Goal: Check status: Check status

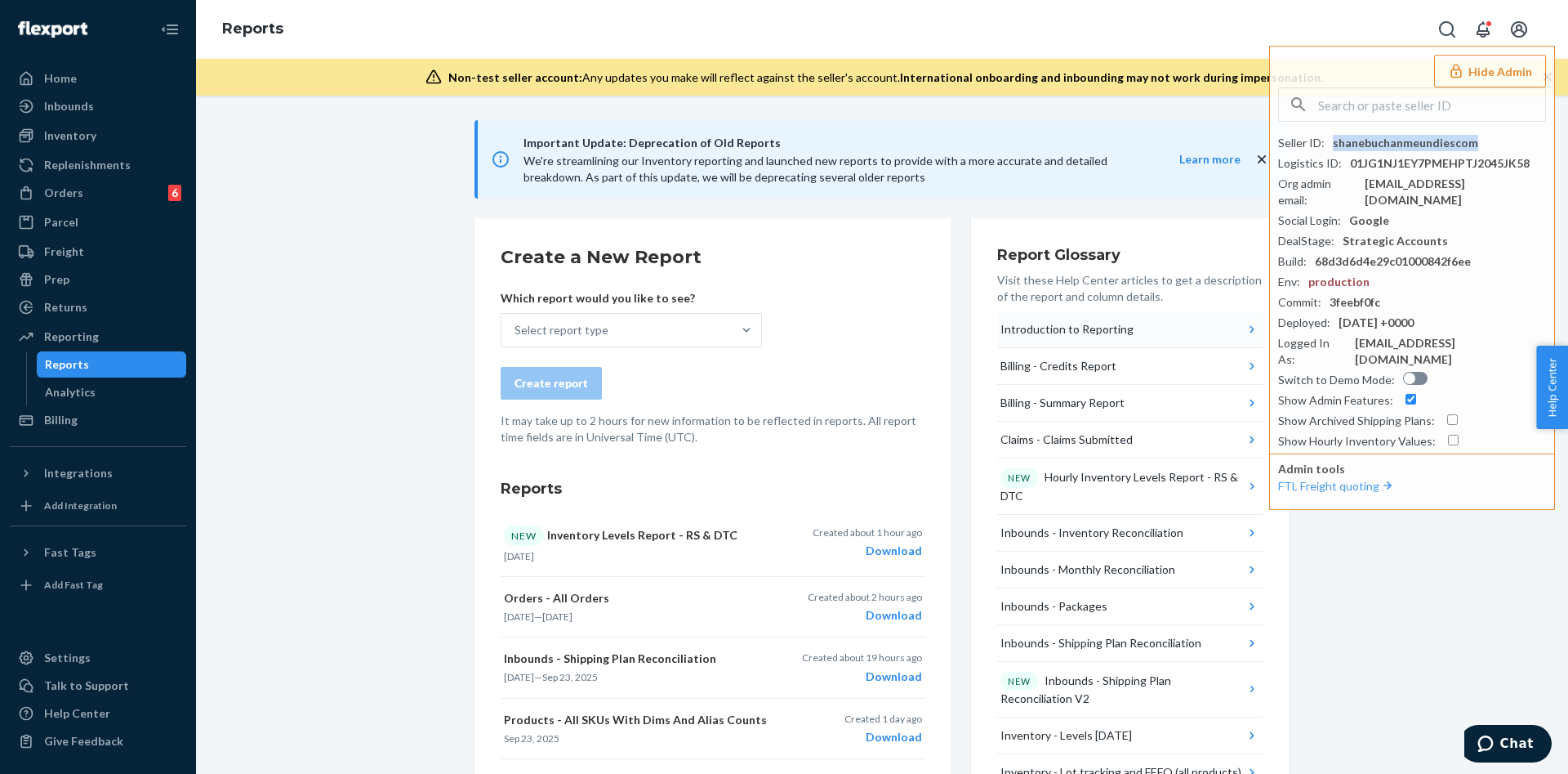
scroll to position [169, 0]
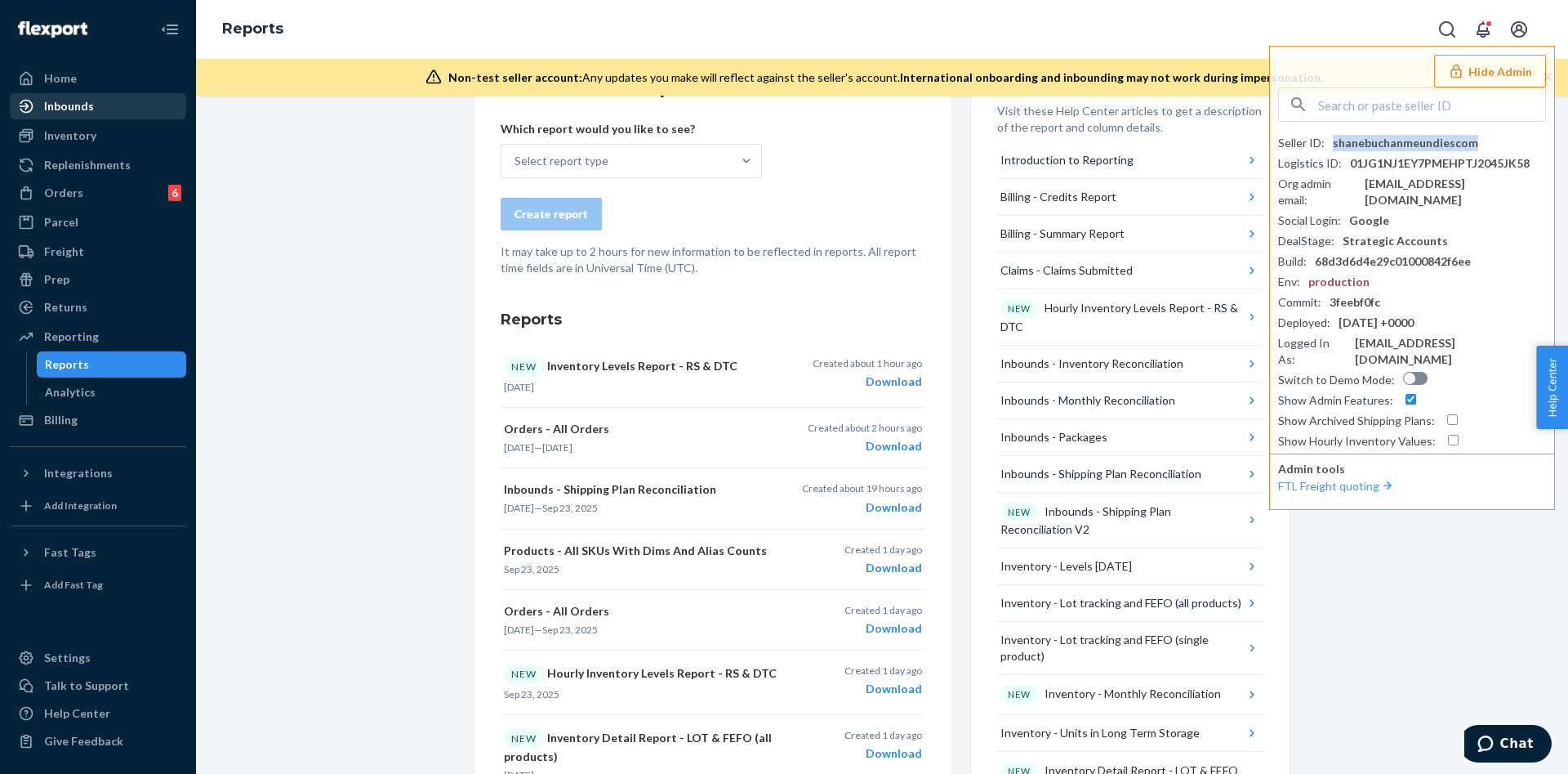
click at [96, 112] on div "Inbounds" at bounding box center [98, 105] width 173 height 23
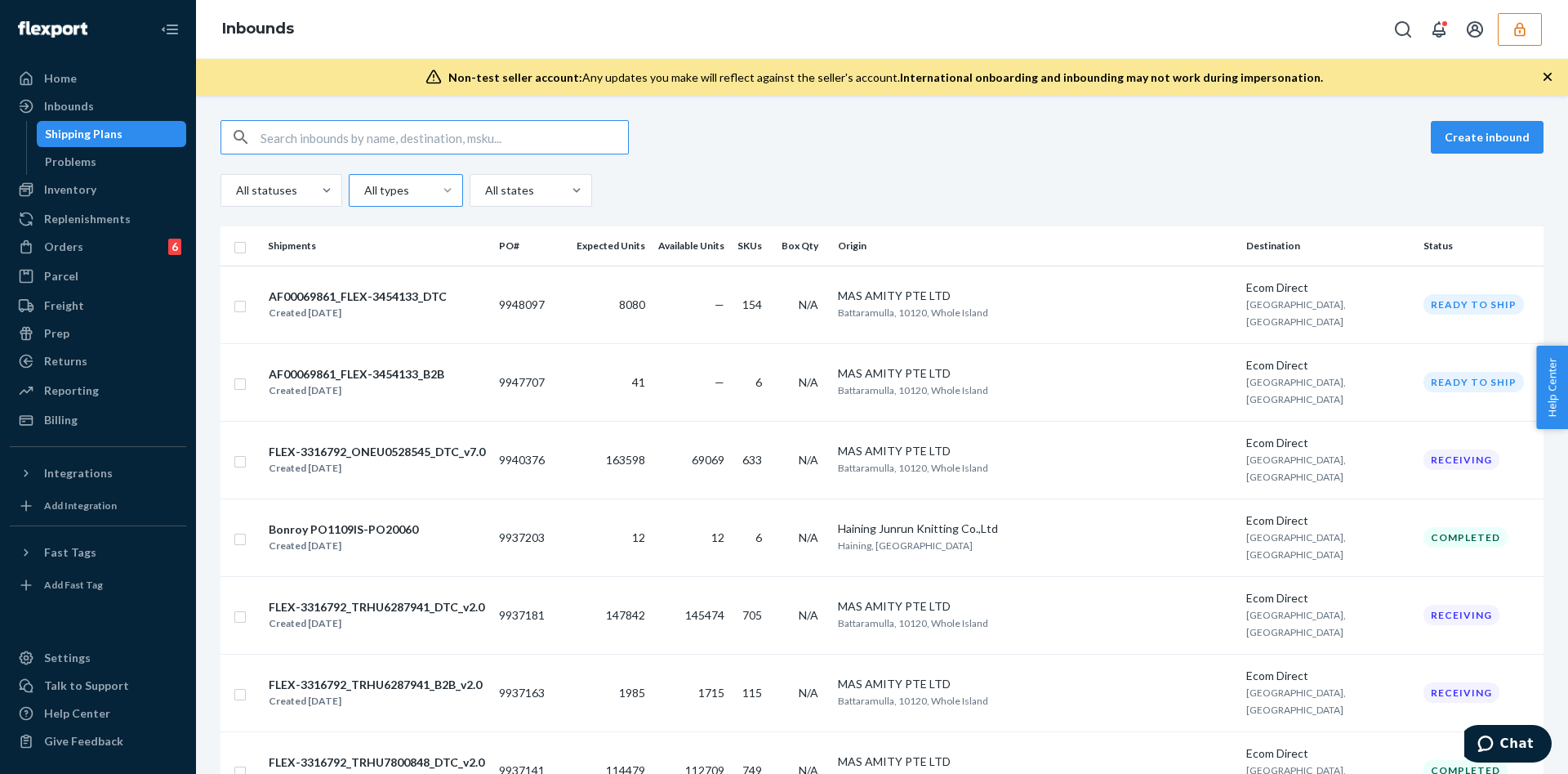
paste input "9937114"
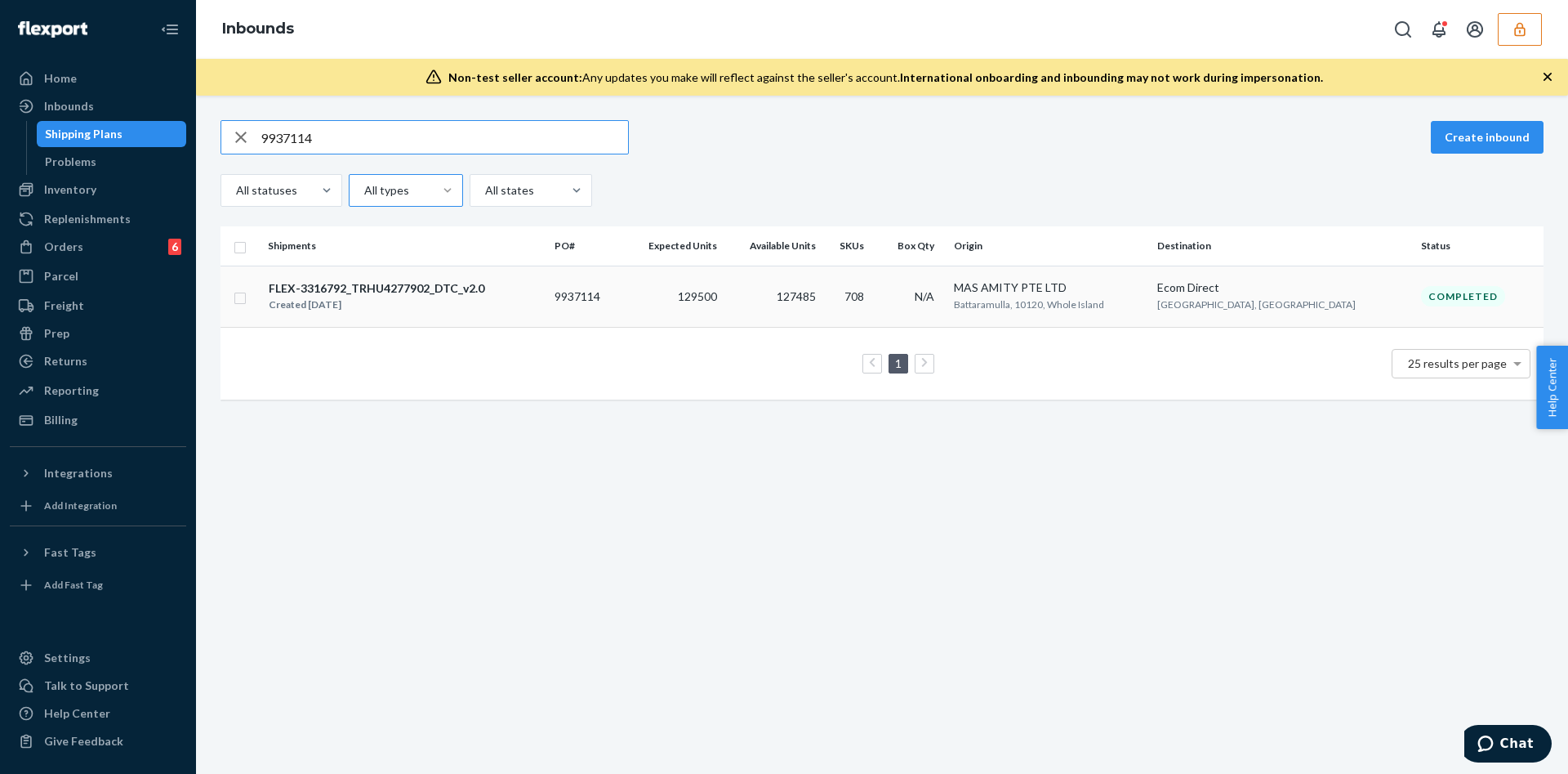
type input "9937114"
click at [662, 314] on td "129500" at bounding box center [672, 296] width 102 height 62
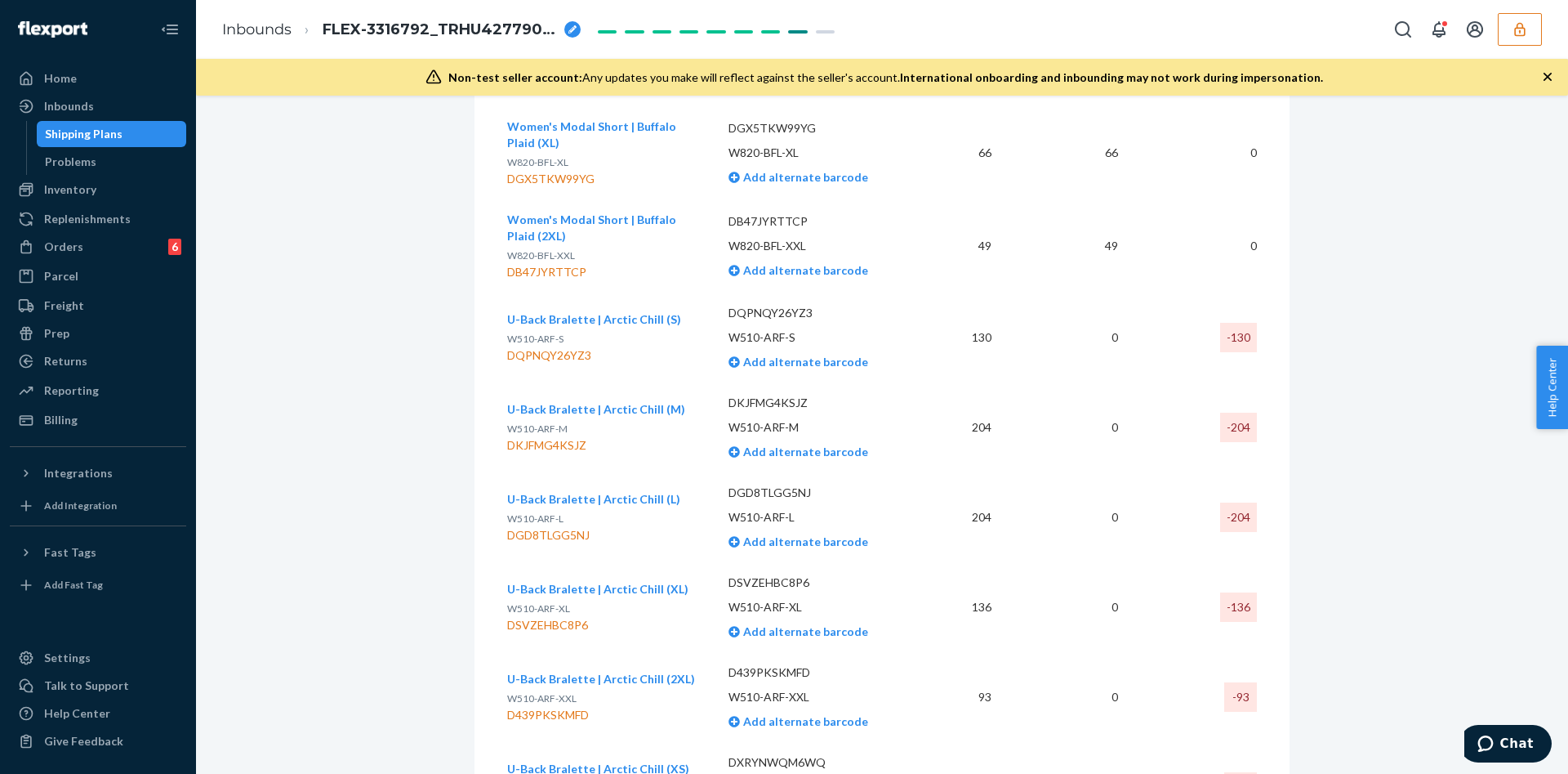
scroll to position [51384, 0]
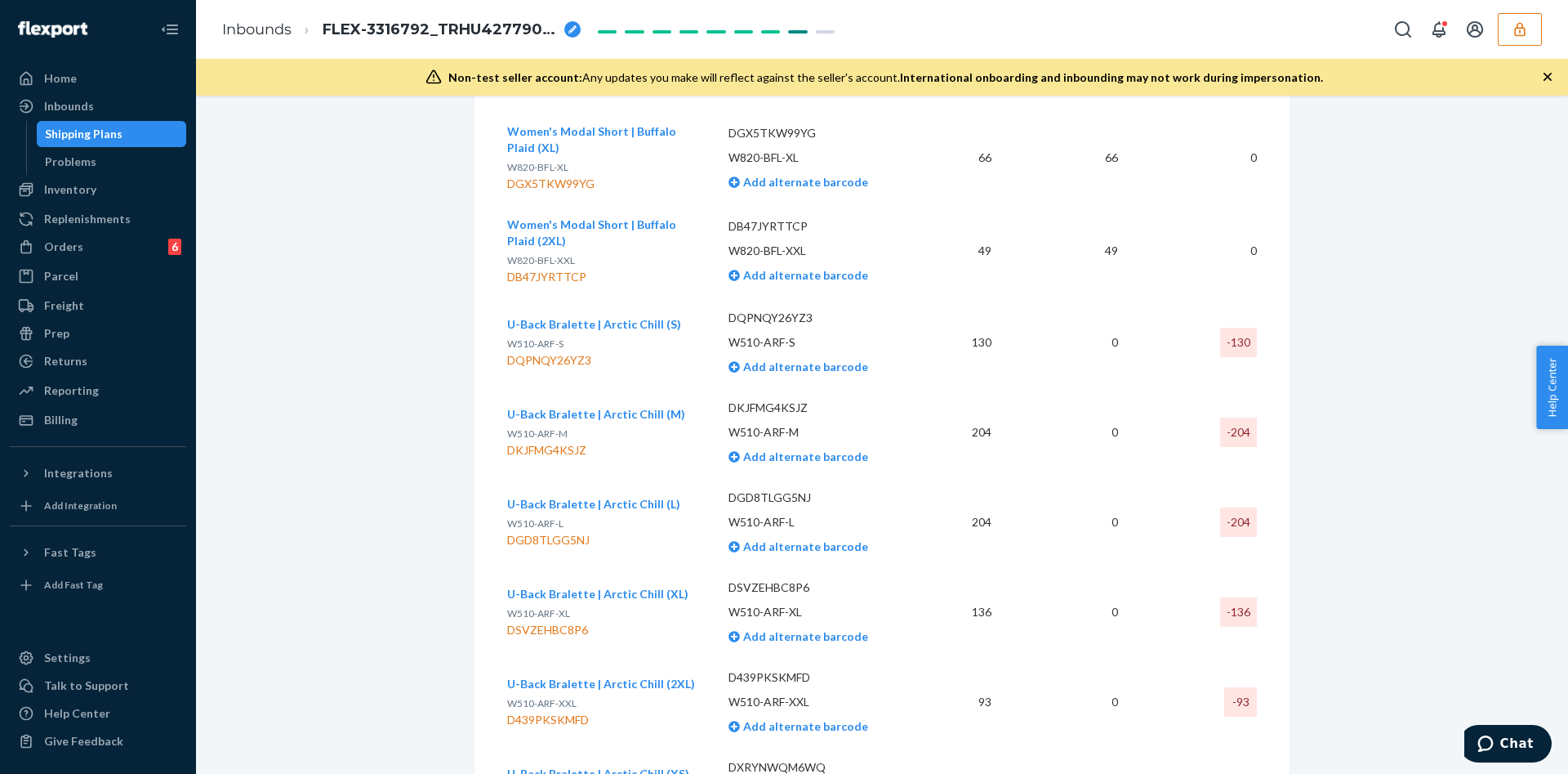
click at [1526, 33] on icon "button" at bounding box center [1520, 29] width 16 height 16
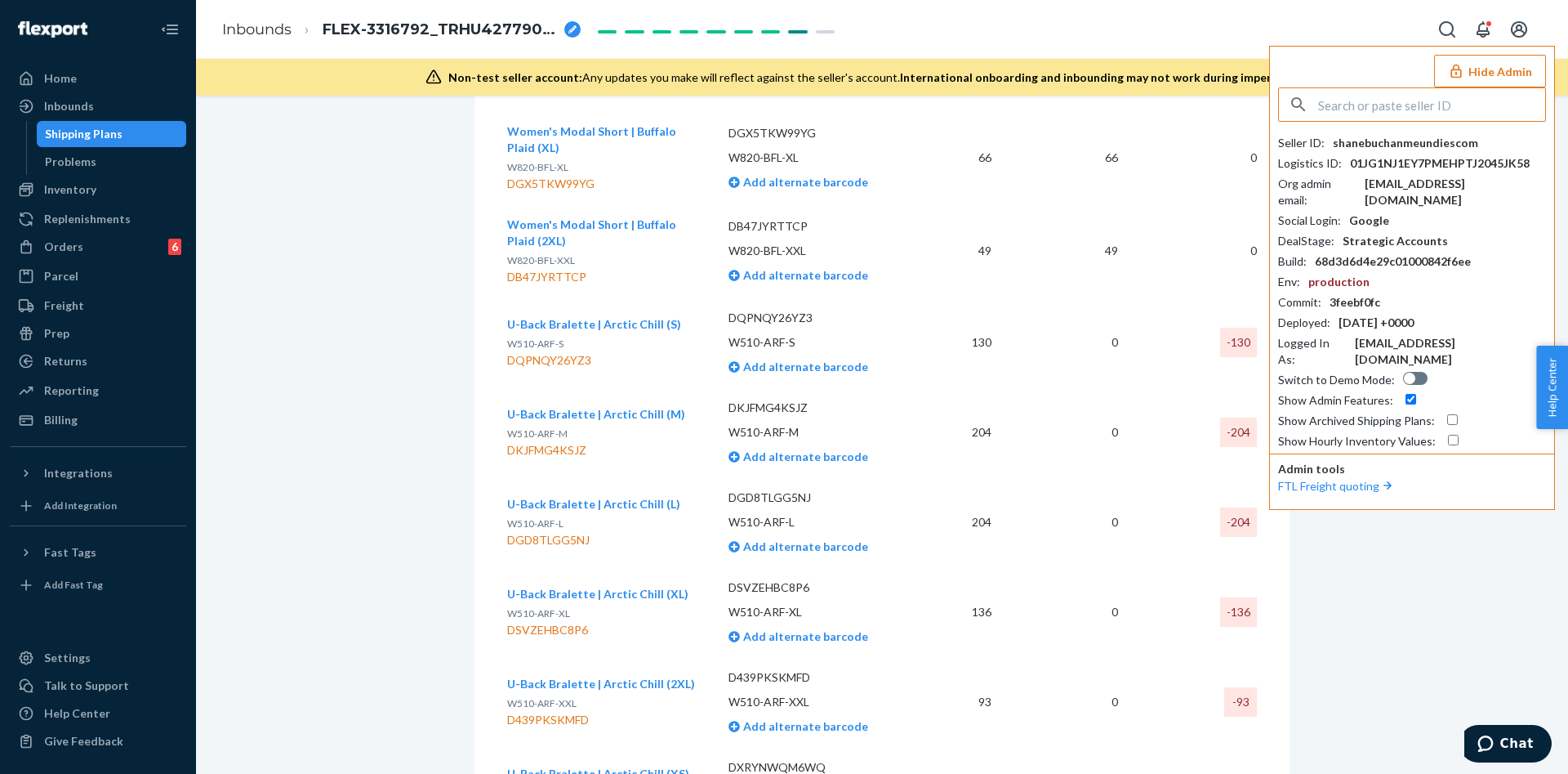
click at [1365, 145] on div "shanebuchanmeundiescom" at bounding box center [1405, 143] width 145 height 16
